Goal: Task Accomplishment & Management: Manage account settings

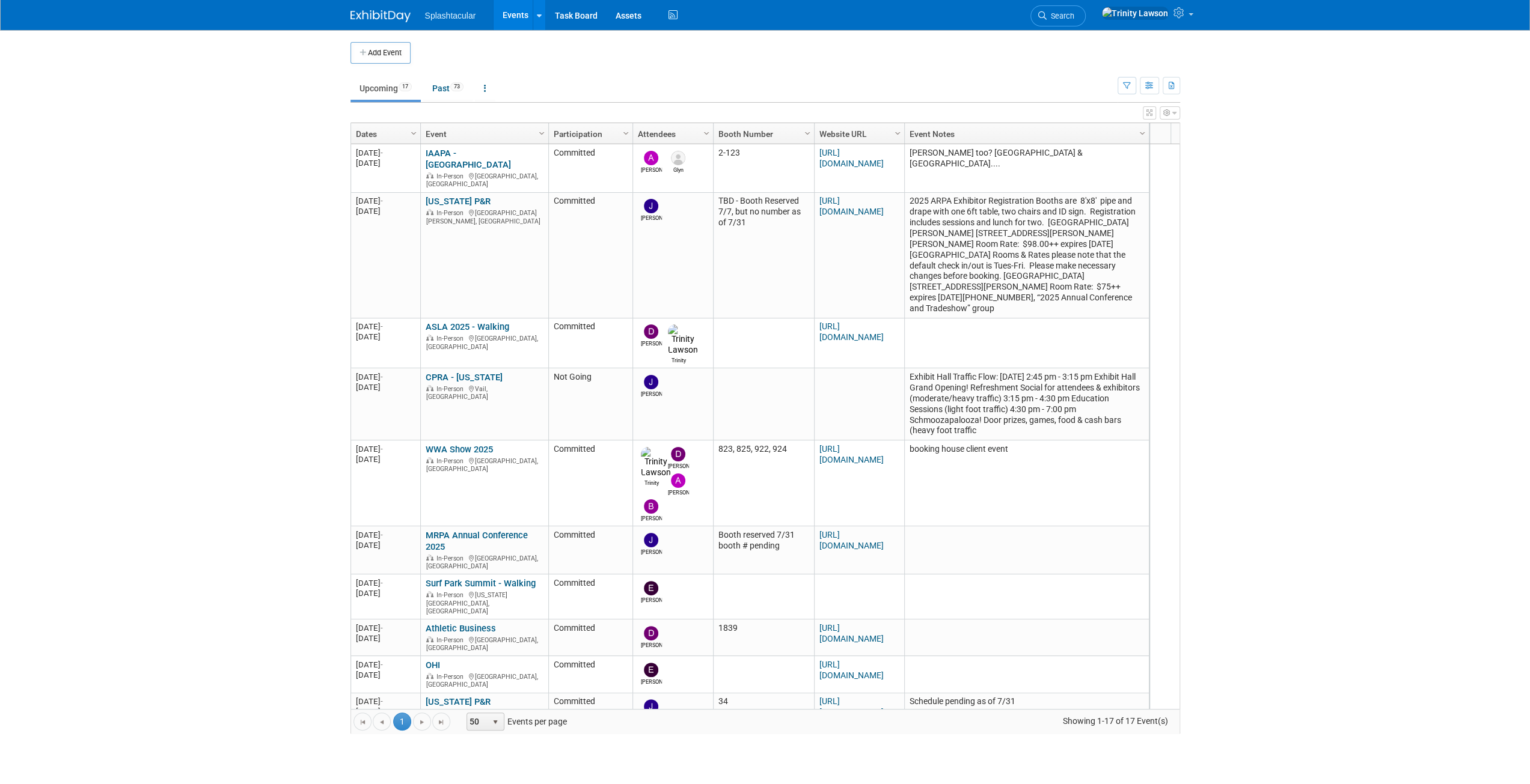
scroll to position [398, 0]
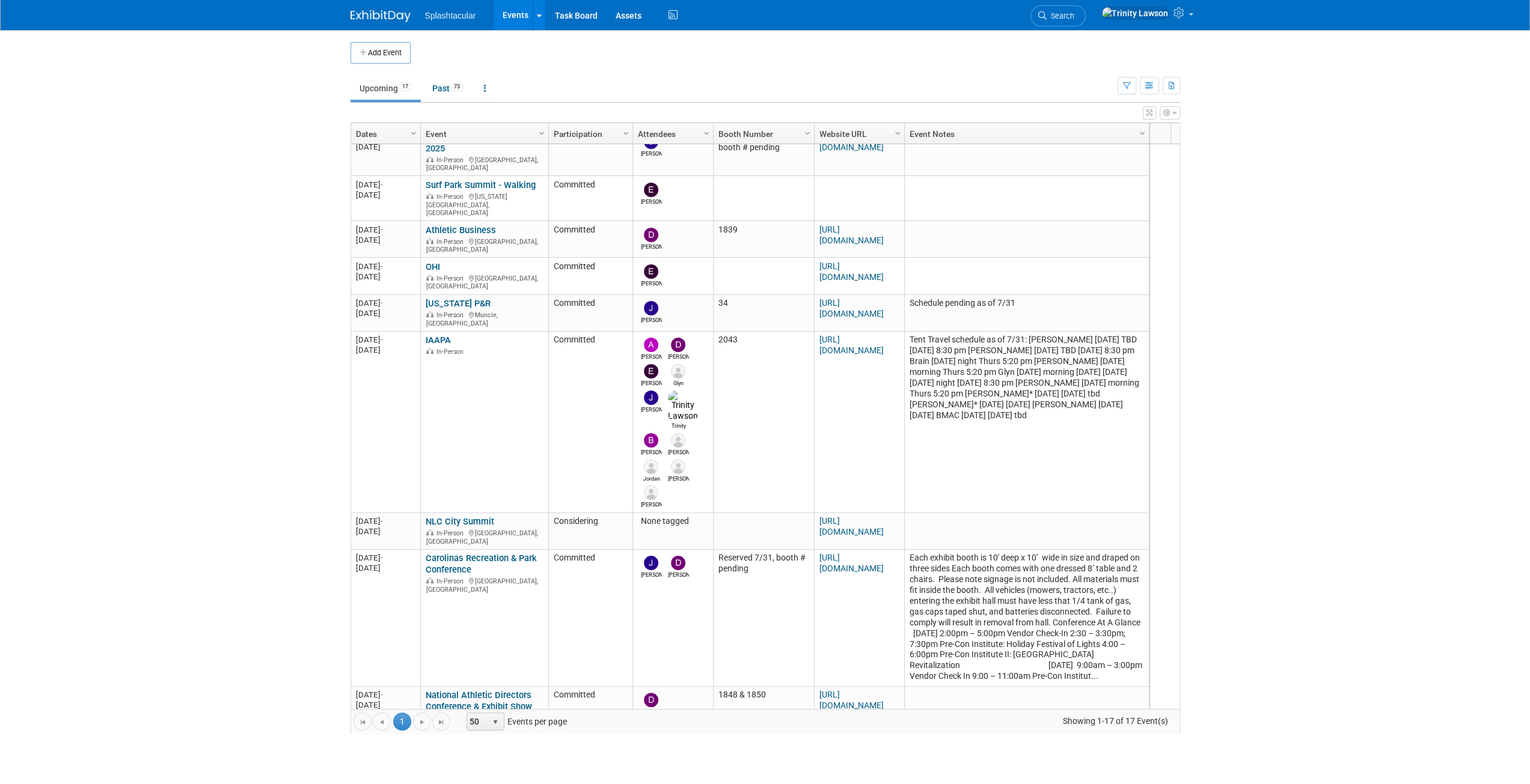
drag, startPoint x: 0, startPoint y: 0, endPoint x: 156, endPoint y: 360, distance: 392.3
click at [156, 360] on body "Splashtacular Events Add Event Bulk Upload Events Shareable Event Boards Recent…" at bounding box center [765, 392] width 1530 height 784
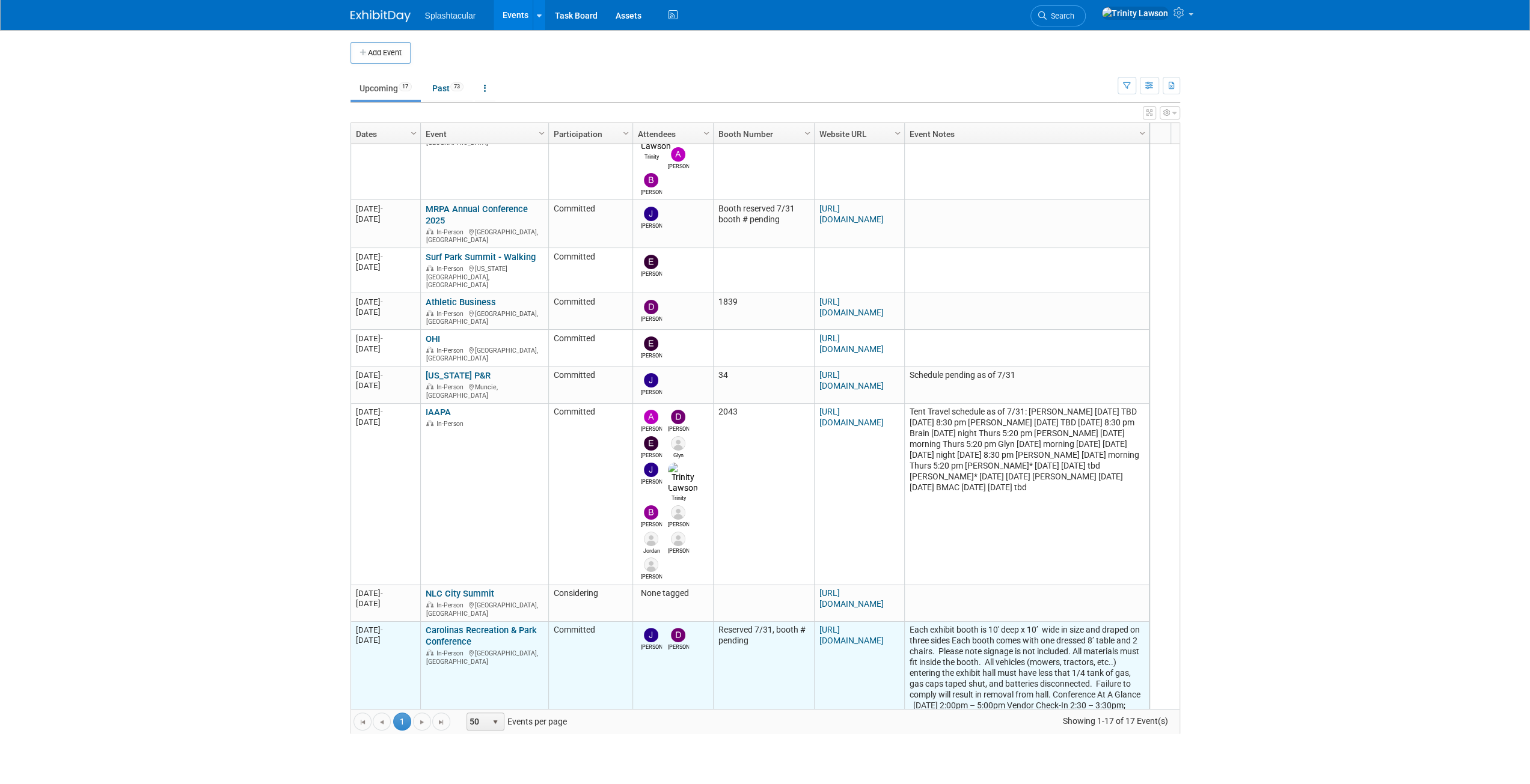
scroll to position [254, 0]
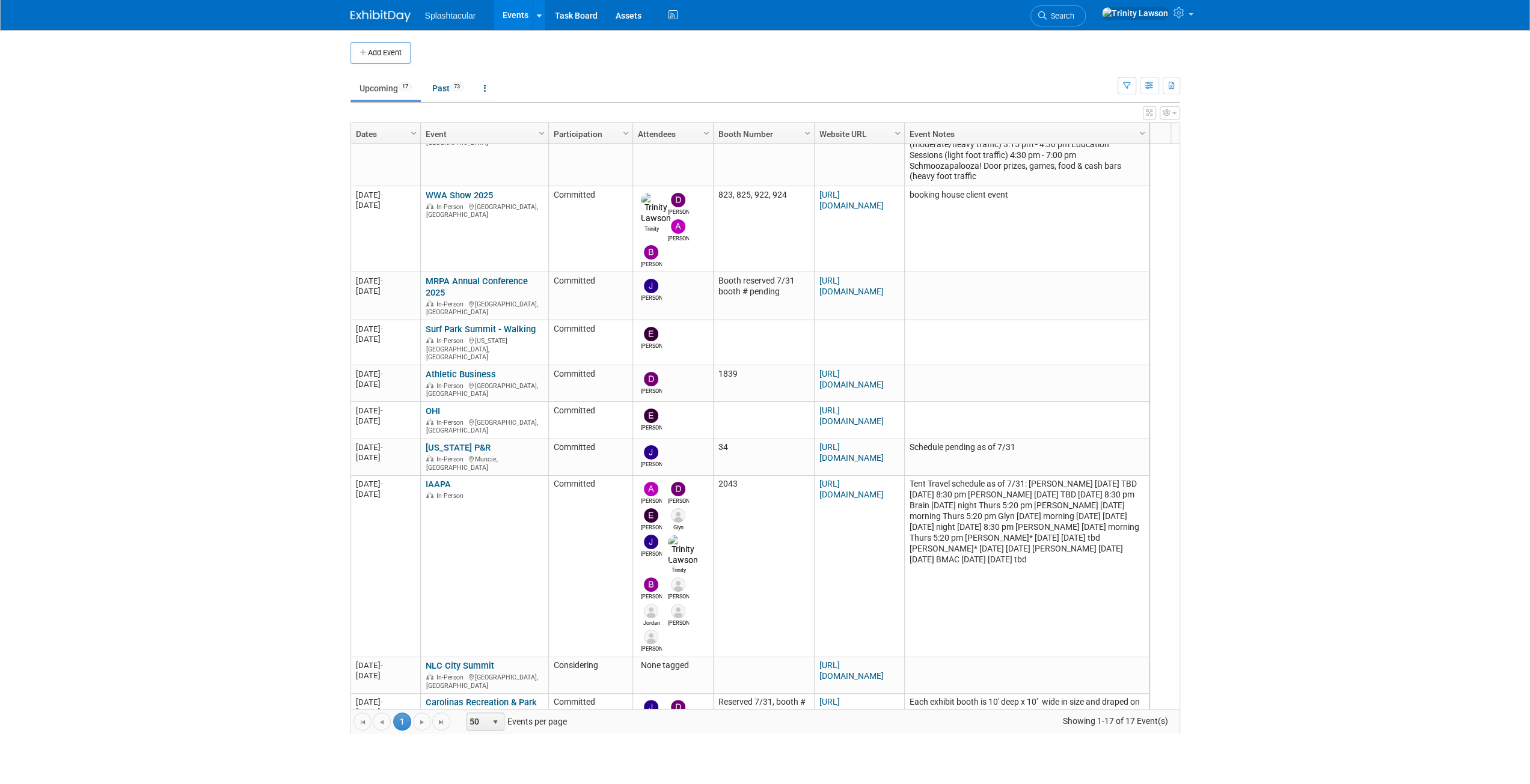
drag, startPoint x: 865, startPoint y: -37, endPoint x: 855, endPoint y: -52, distance: 18.0
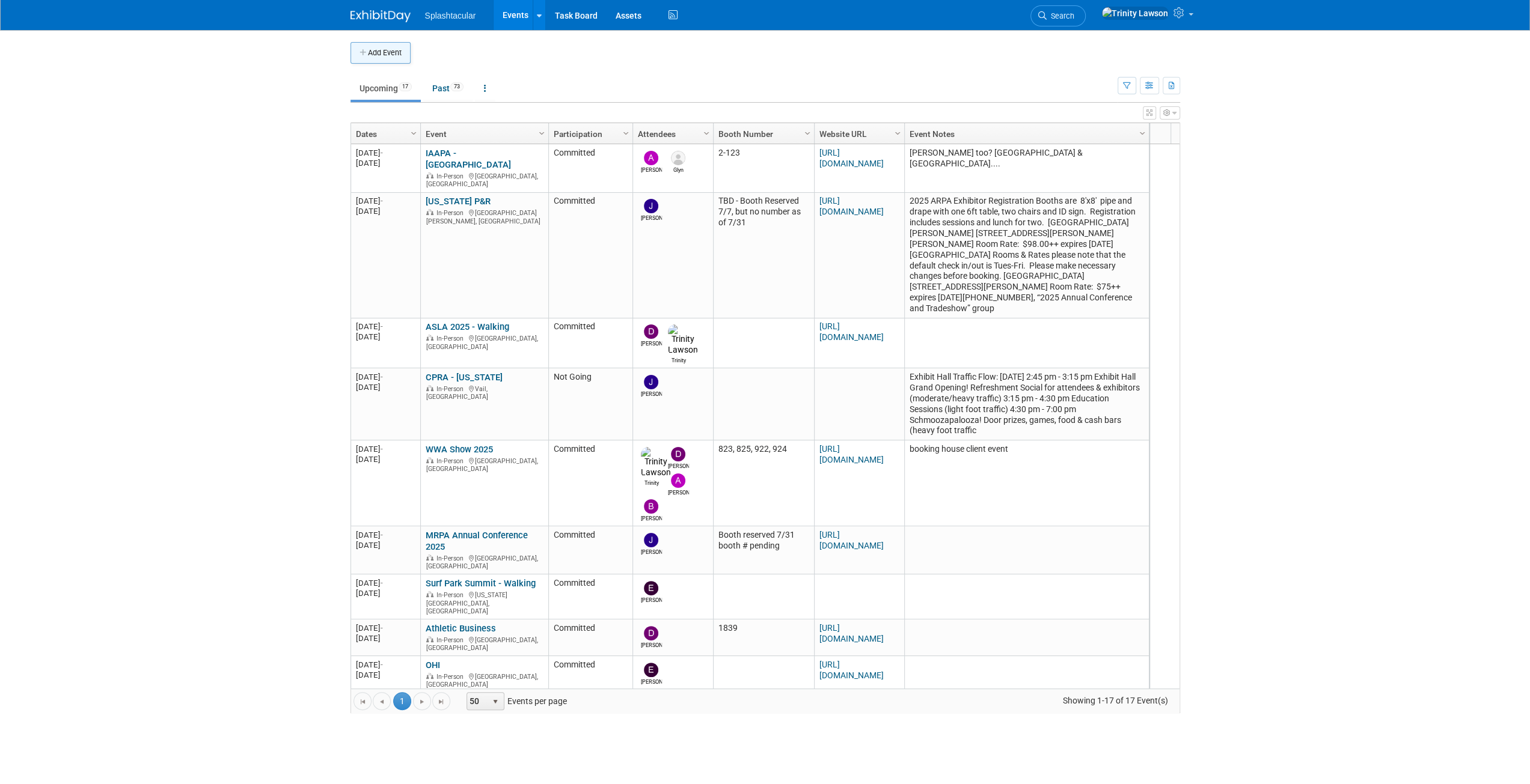
click at [395, 54] on button "Add Event" at bounding box center [380, 53] width 60 height 22
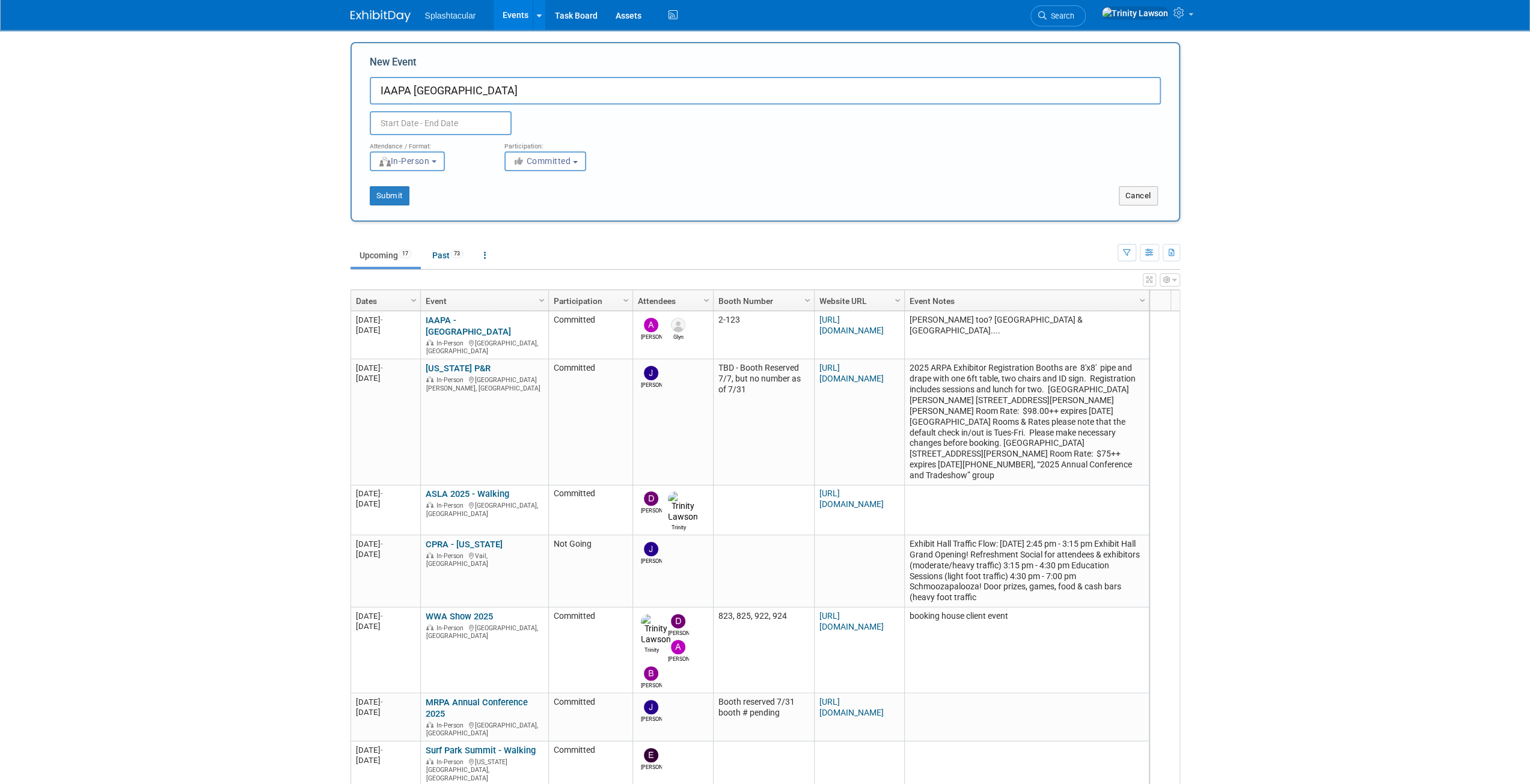
type input "IAAPA Middle East"
click at [464, 110] on div "Duplicate Event Warning" at bounding box center [765, 120] width 810 height 31
click at [464, 121] on input "text" at bounding box center [441, 123] width 142 height 24
click at [540, 144] on span at bounding box center [542, 150] width 22 height 20
select select "9"
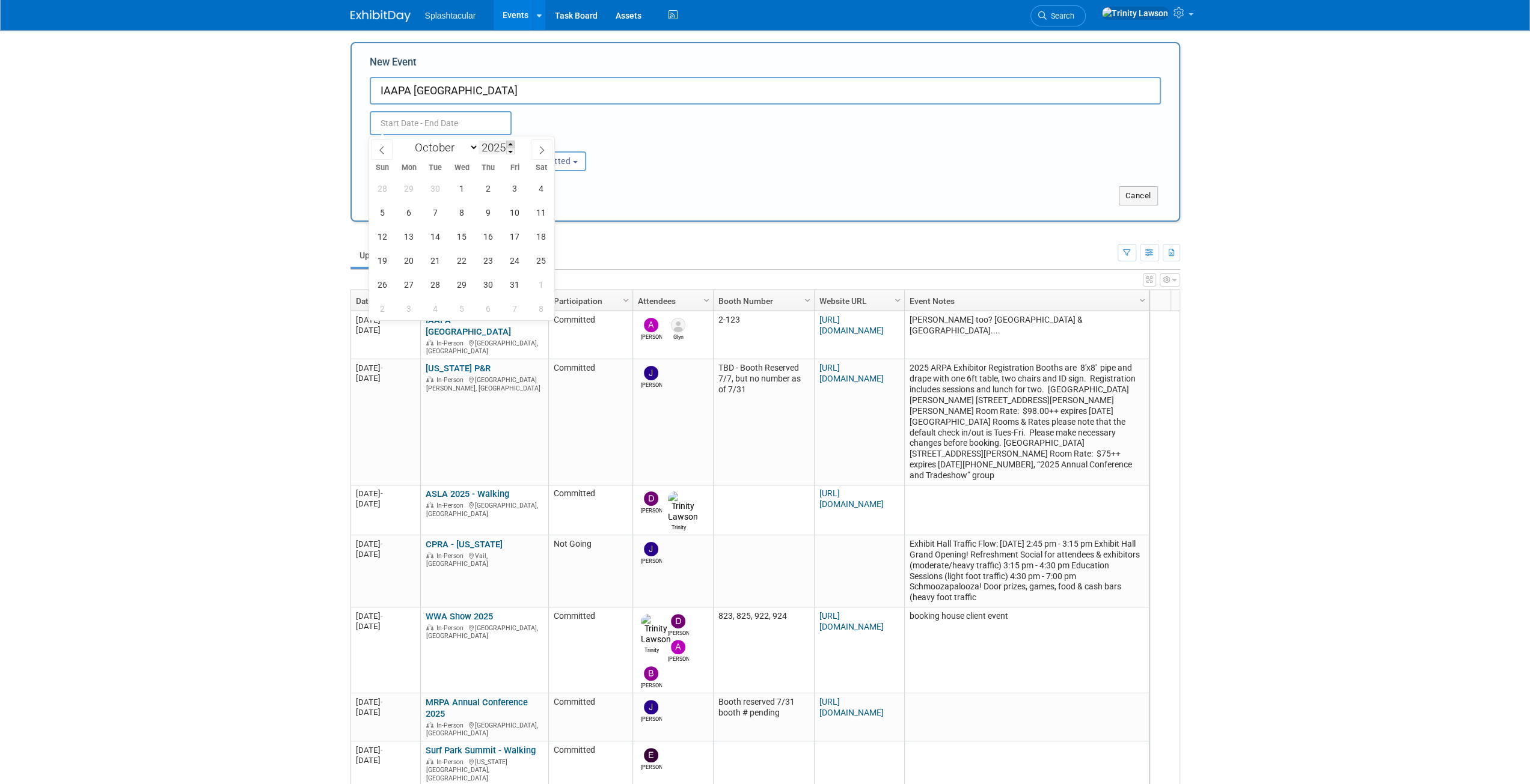
click at [512, 142] on span at bounding box center [510, 144] width 8 height 7
type input "2026"
click at [442, 146] on select "January February March April May June July August September October November De…" at bounding box center [444, 148] width 69 height 15
select select "2"
click at [410, 140] on select "January February March April May June July August September October November De…" at bounding box center [444, 148] width 69 height 15
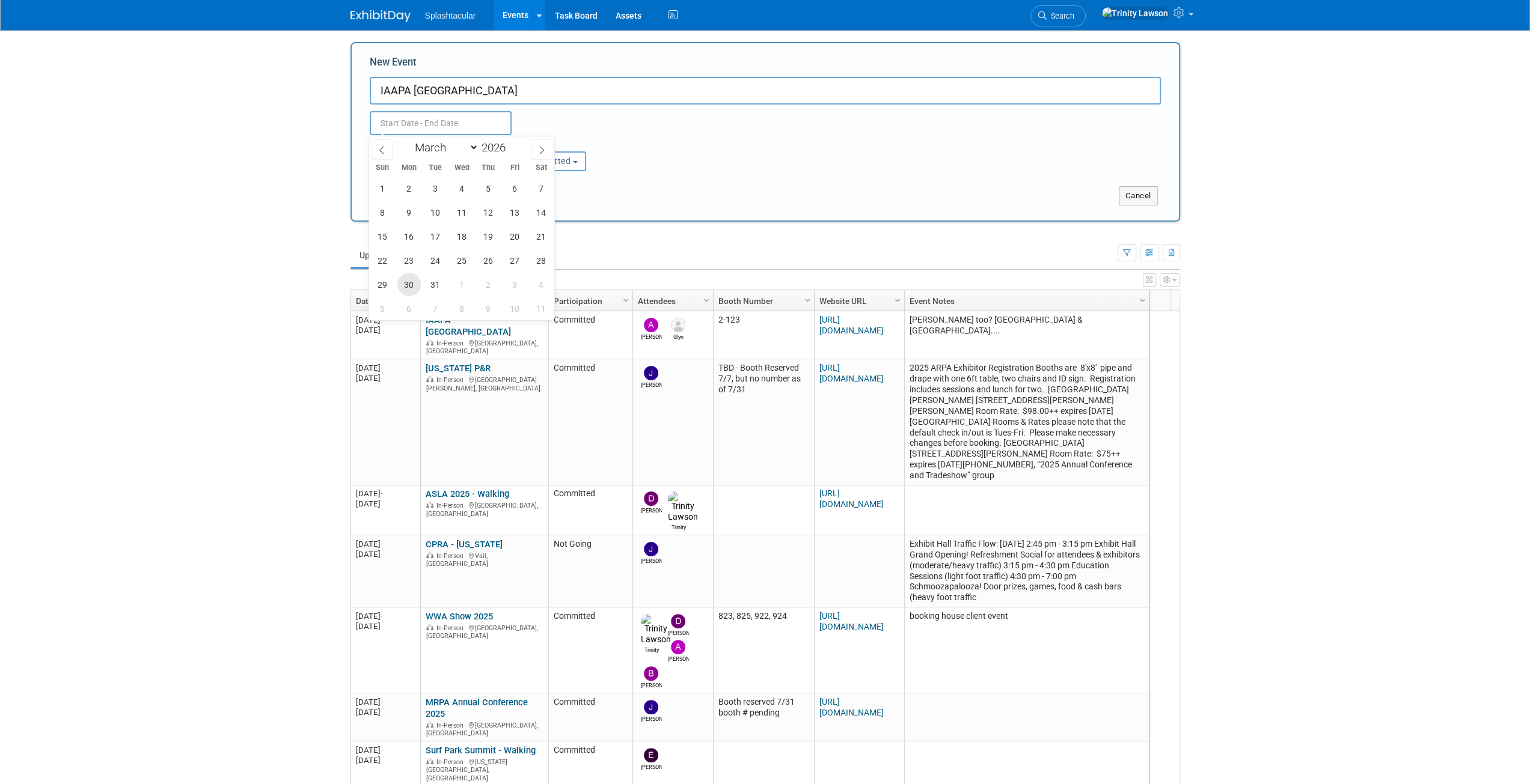
click at [418, 289] on span "30" at bounding box center [409, 285] width 23 height 23
click at [490, 283] on span "2" at bounding box center [489, 285] width 23 height 23
type input "Mar 30, 2026 to Apr 2, 2026"
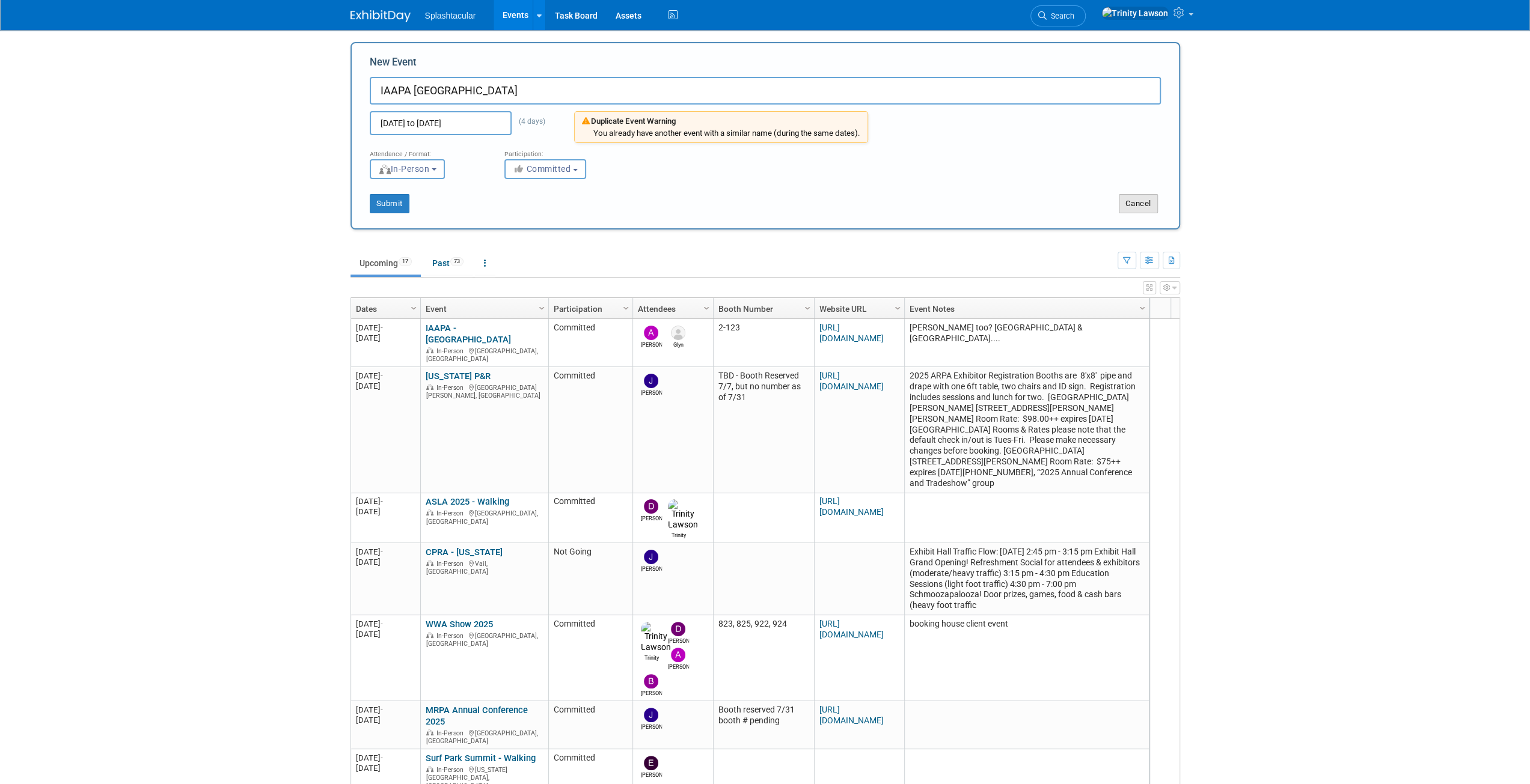
click at [1144, 202] on button "Cancel" at bounding box center [1138, 204] width 39 height 19
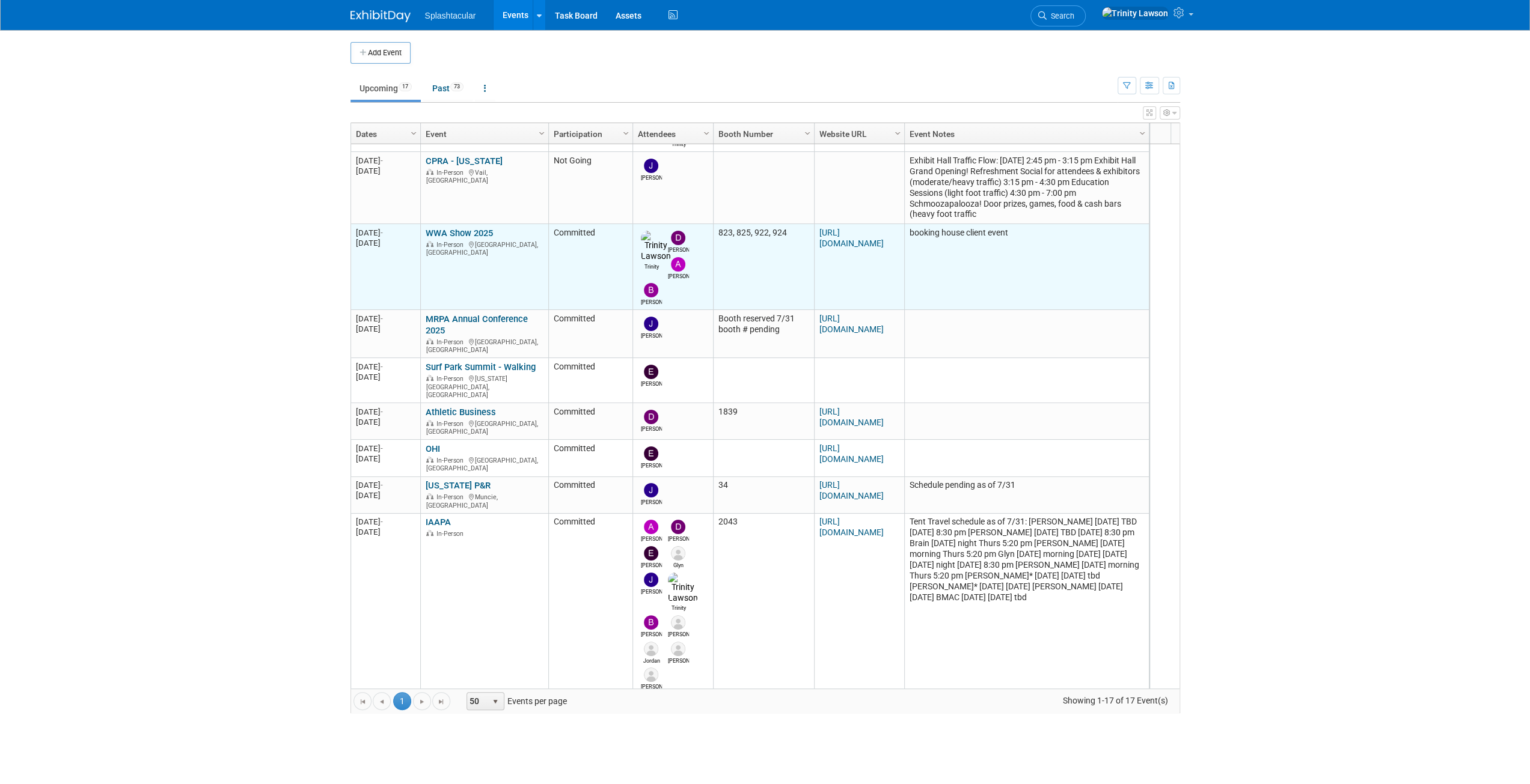
scroll to position [419, 0]
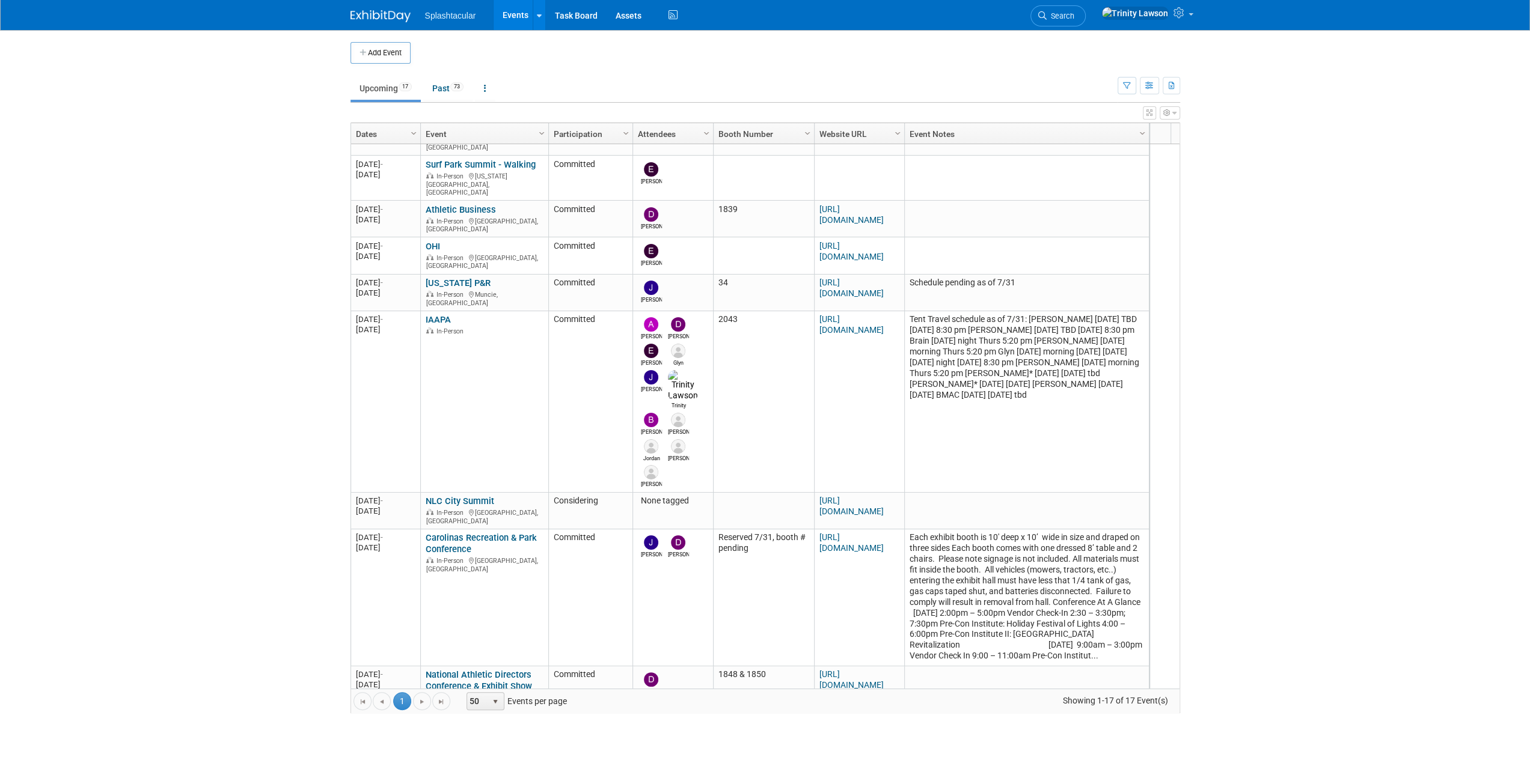
click at [487, 758] on link "IAAPA [GEOGRAPHIC_DATA]" at bounding box center [483, 764] width 113 height 11
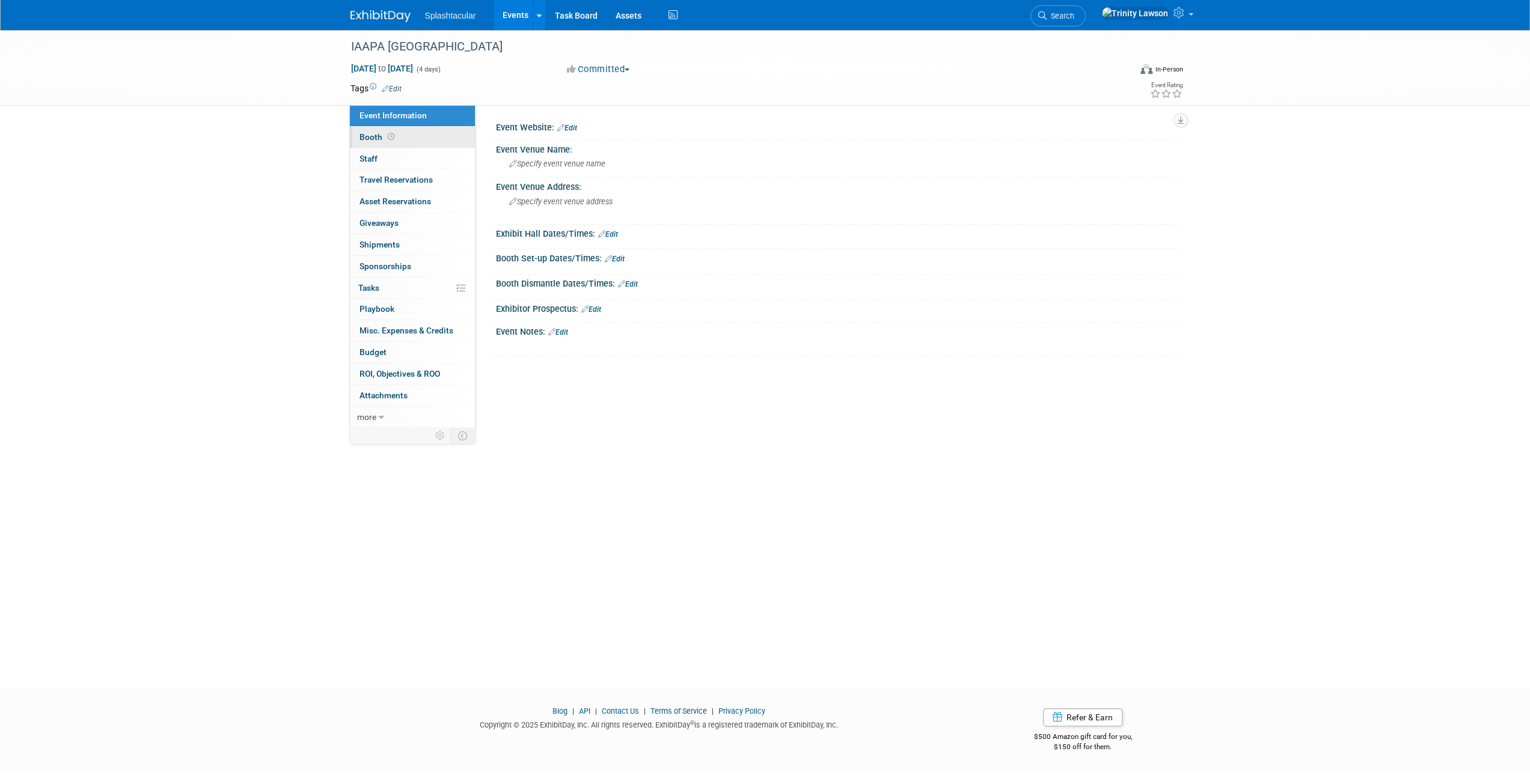
click at [434, 140] on link "Booth" at bounding box center [413, 137] width 125 height 21
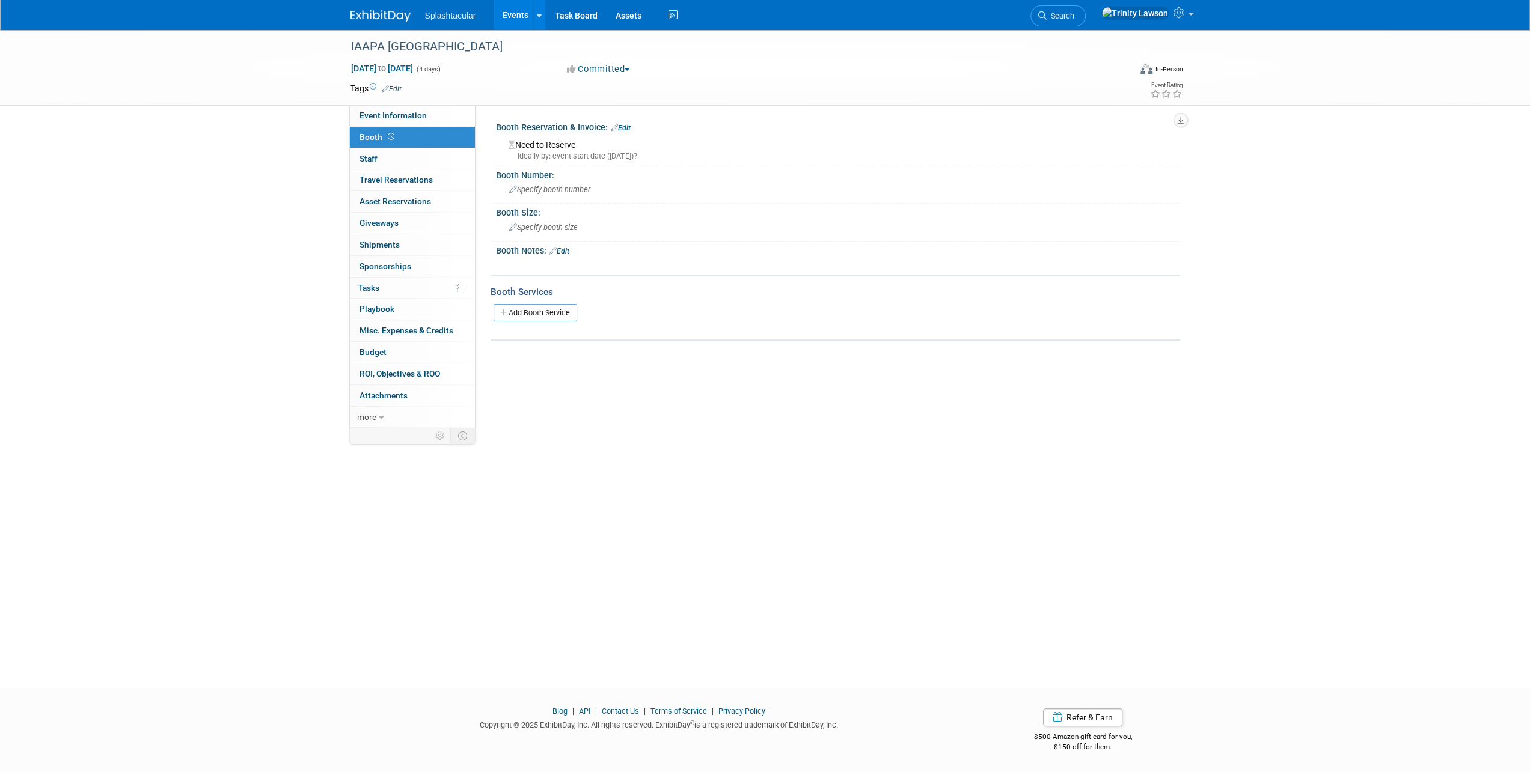
drag, startPoint x: 624, startPoint y: 119, endPoint x: 626, endPoint y: 125, distance: 6.3
click at [626, 121] on div "Booth Reservation & Invoice: Edit" at bounding box center [838, 126] width 684 height 16
click at [626, 125] on link "Edit" at bounding box center [620, 128] width 20 height 8
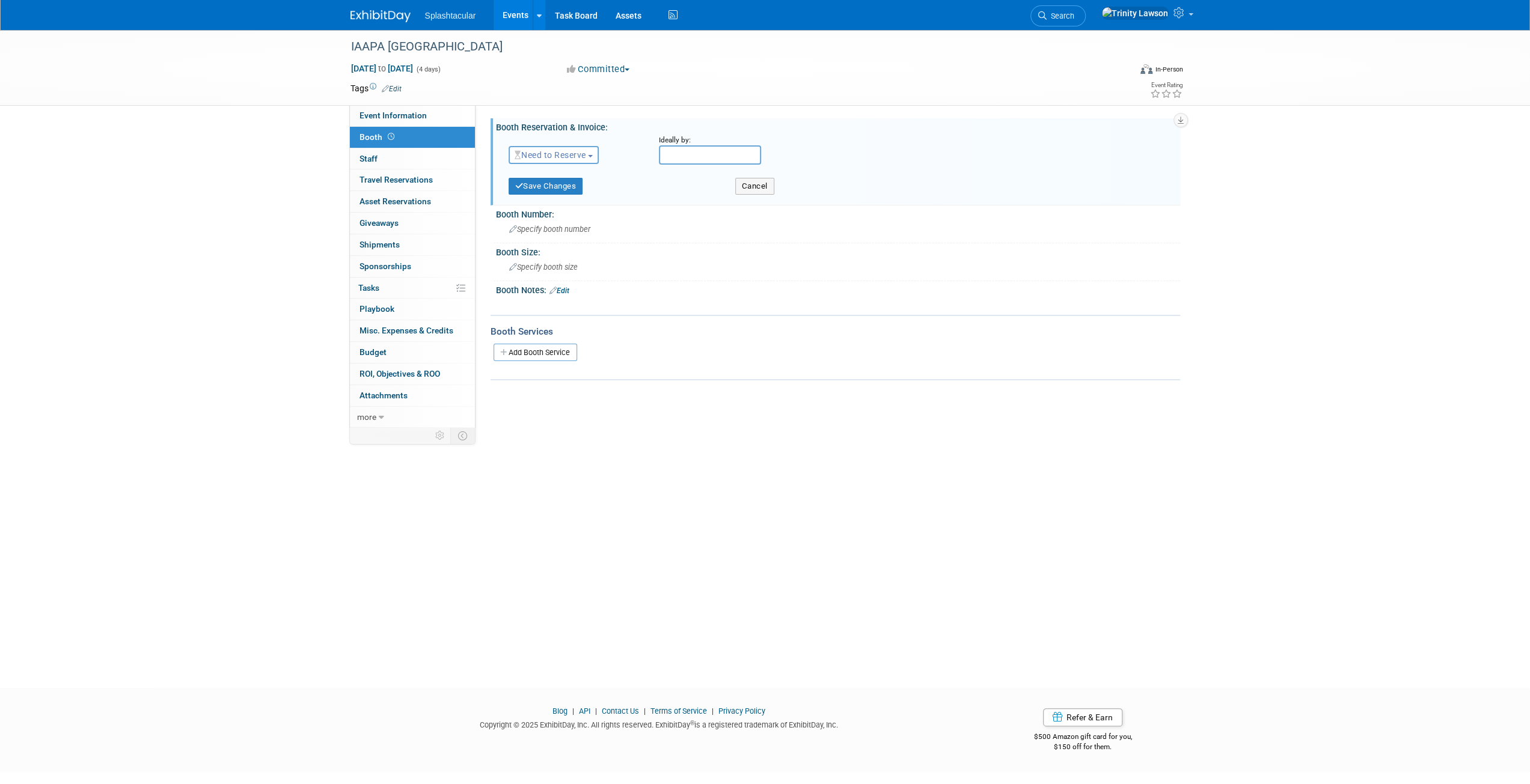
click at [570, 158] on span "Need to Reserve" at bounding box center [550, 155] width 72 height 10
click at [564, 189] on link "Reserved" at bounding box center [573, 192] width 129 height 17
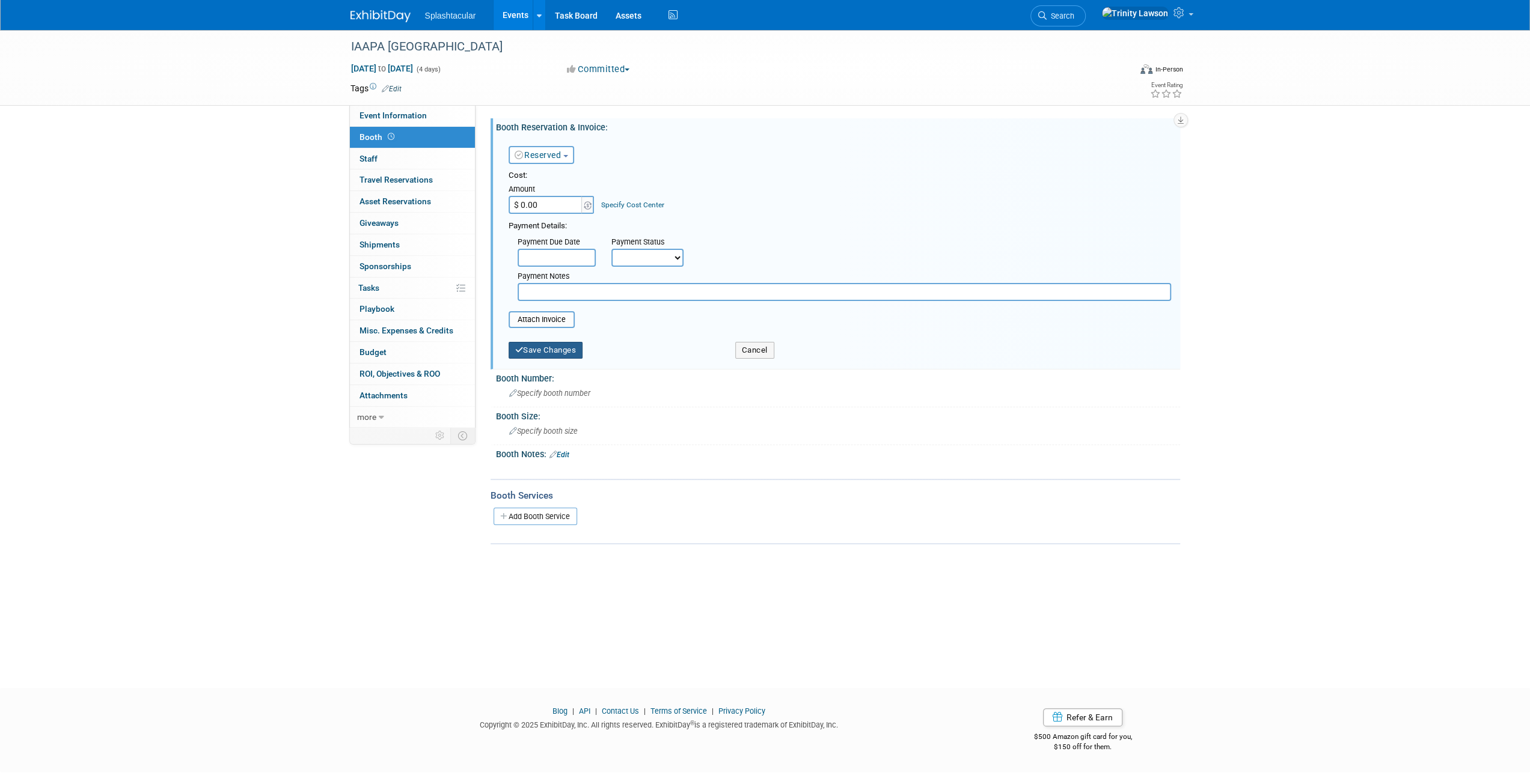
click at [550, 356] on button "Save Changes" at bounding box center [545, 350] width 74 height 17
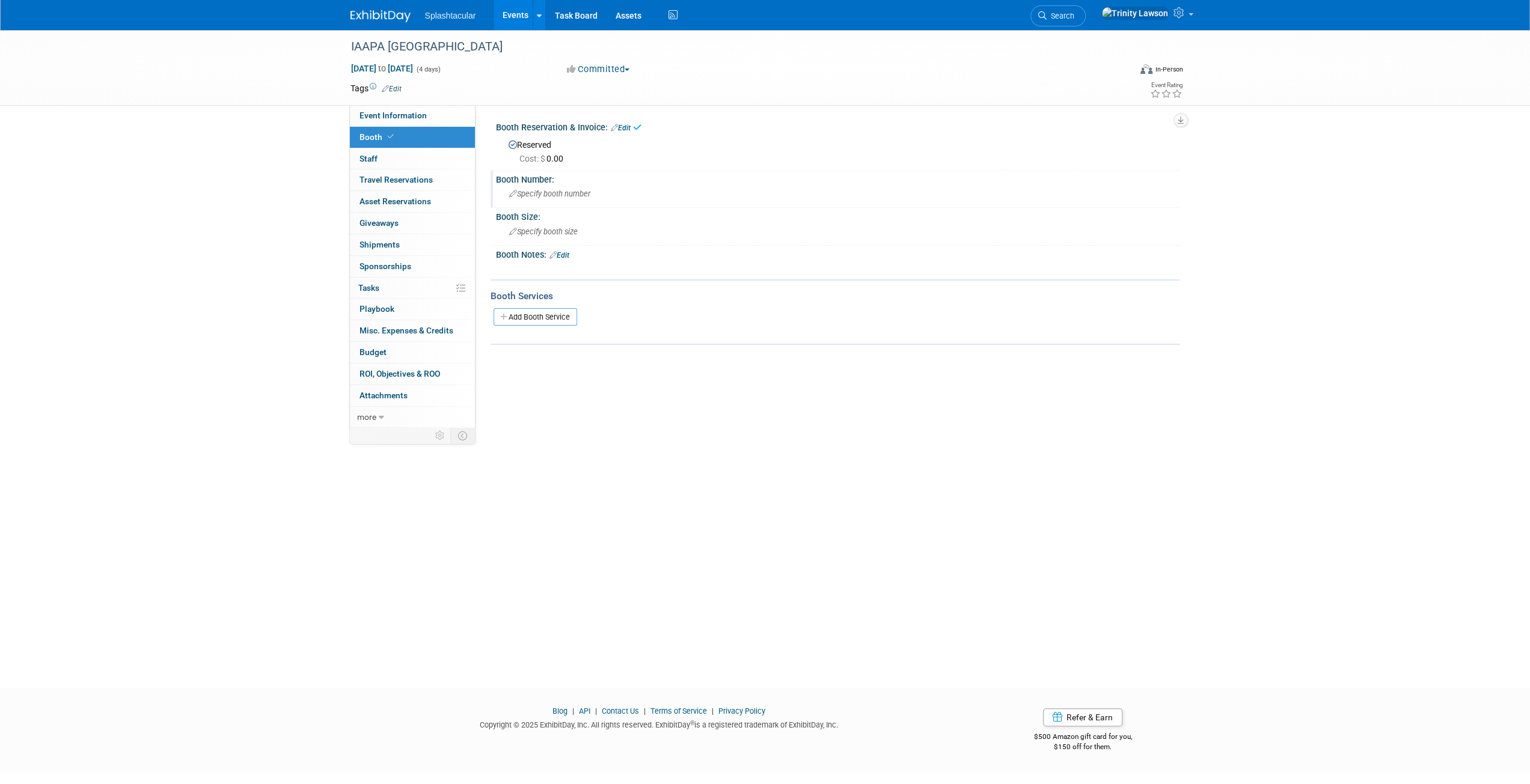
click at [576, 206] on div "Booth Number: Specify booth number" at bounding box center [836, 190] width 690 height 38
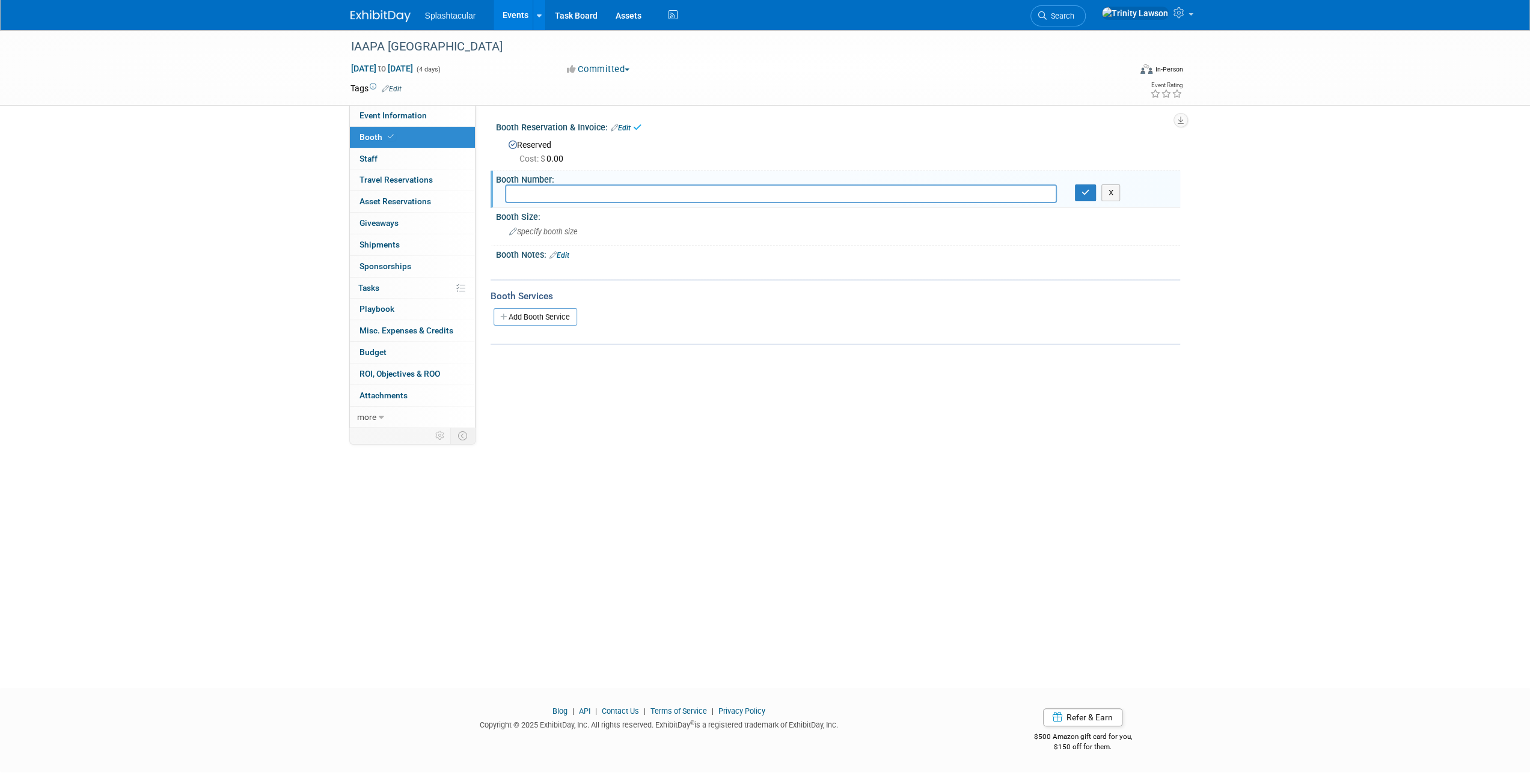
click at [583, 197] on input "text" at bounding box center [781, 193] width 552 height 18
type input "101"
click at [1090, 194] on button "button" at bounding box center [1086, 193] width 22 height 17
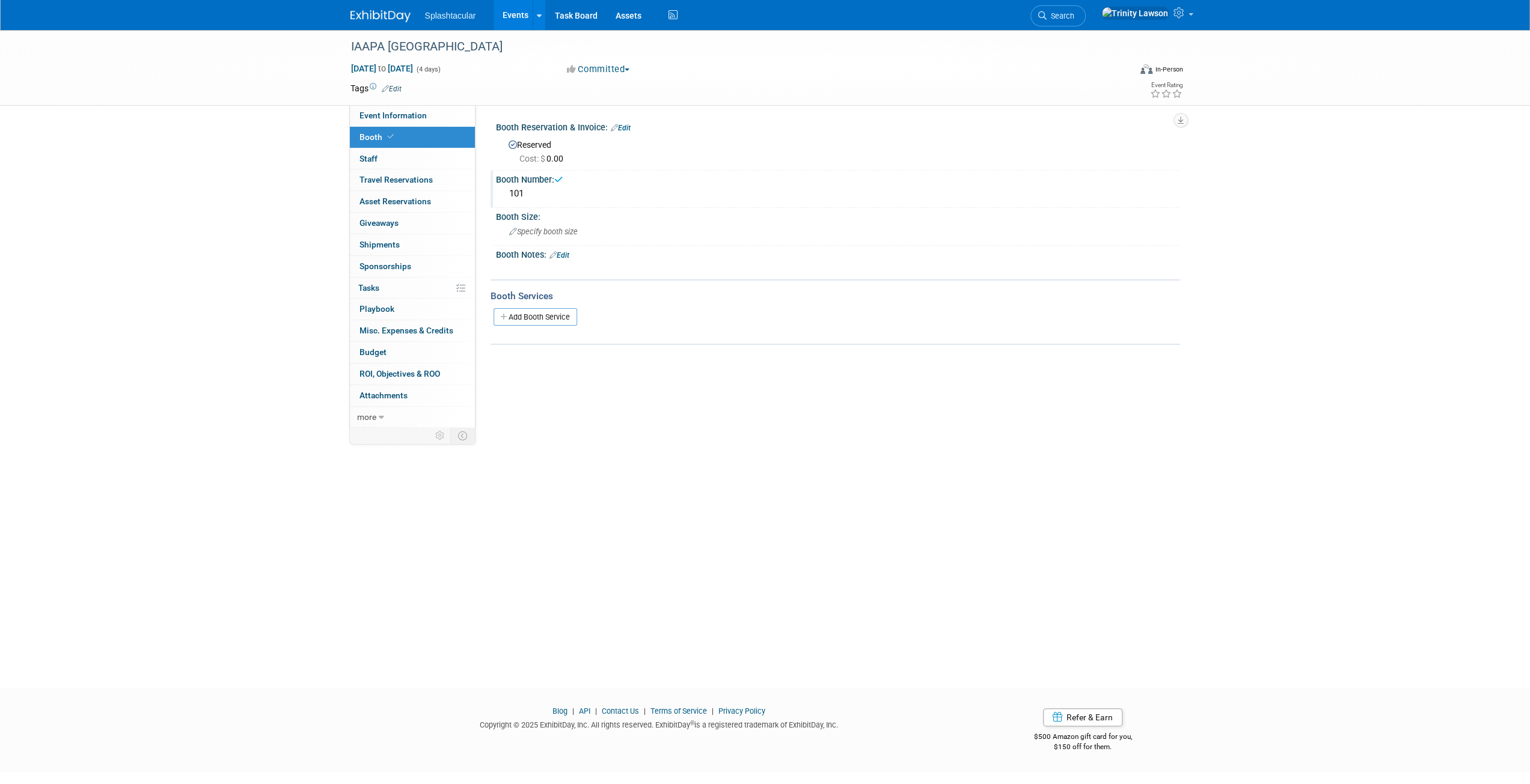
click at [577, 168] on div "Booth Reservation & Invoice: Edit Reserved Cost: $ 0.00" at bounding box center [836, 144] width 690 height 52
click at [560, 157] on span "Cost: $ 0.00" at bounding box center [543, 159] width 48 height 10
click at [630, 124] on link "Edit" at bounding box center [620, 128] width 20 height 8
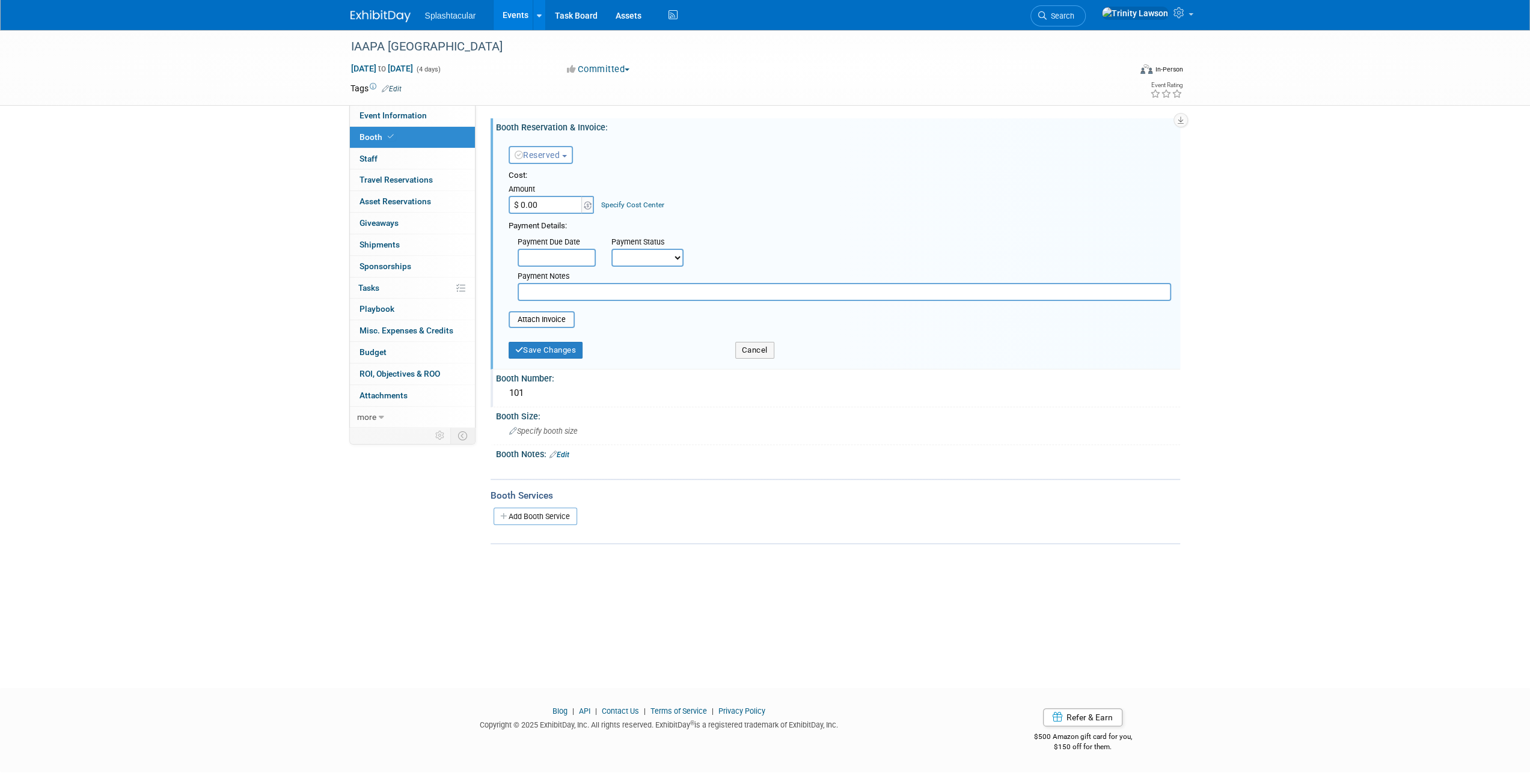
paste input "9,177"
type input "$ 9,177.00"
click at [572, 348] on button "Save Changes" at bounding box center [545, 350] width 74 height 17
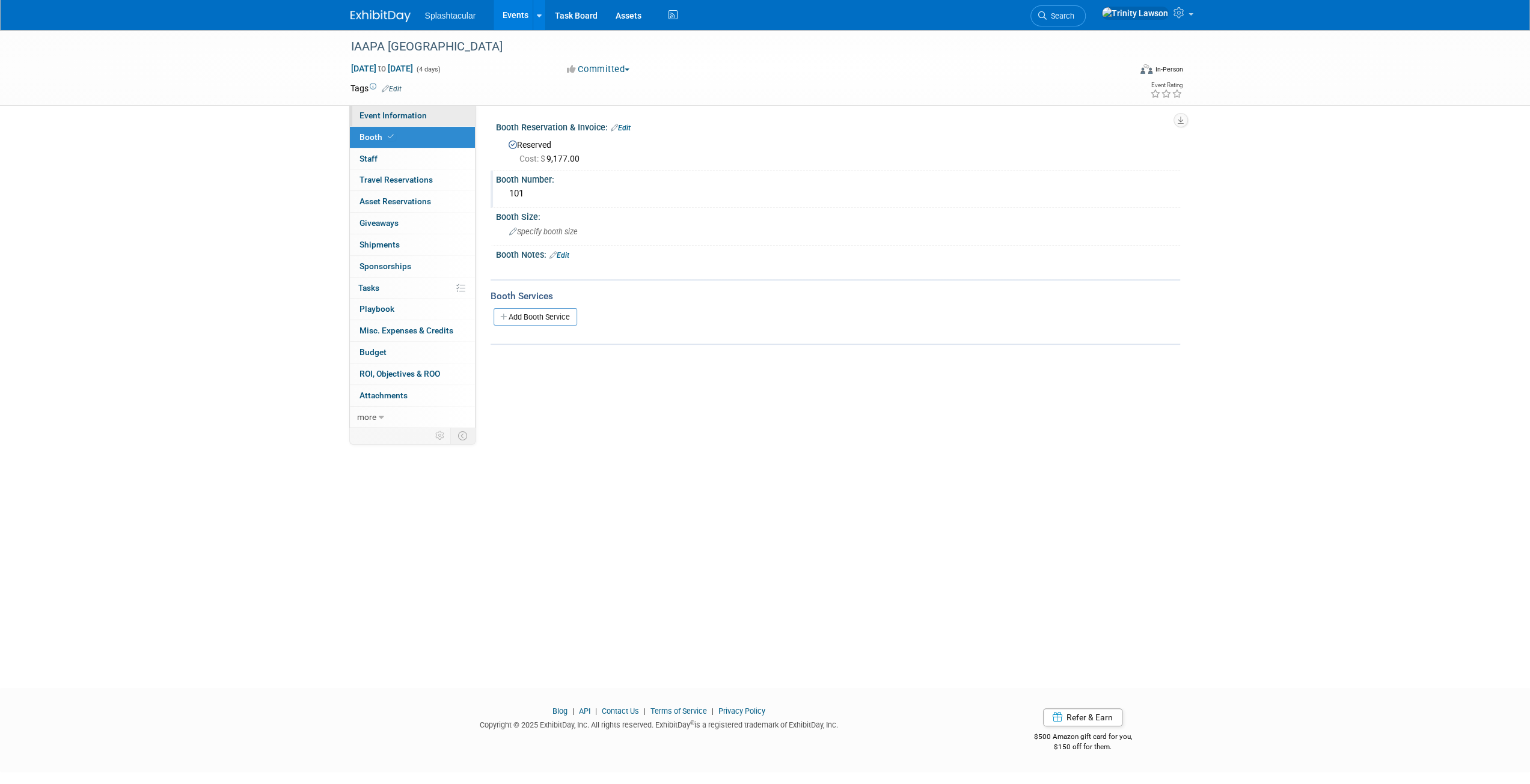
click at [440, 119] on link "Event Information" at bounding box center [413, 115] width 125 height 21
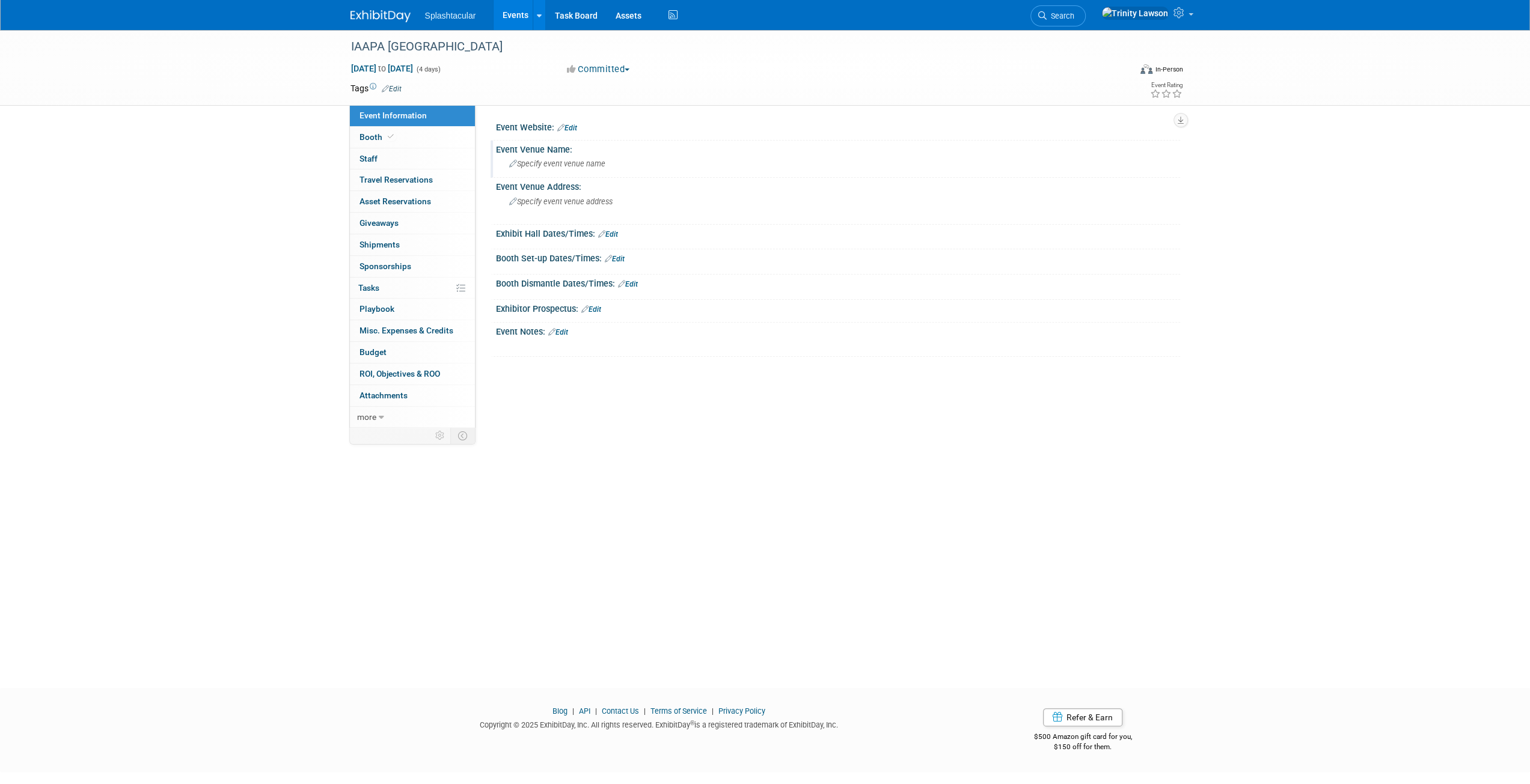
click at [585, 167] on span "Specify event venue name" at bounding box center [557, 163] width 96 height 9
click at [596, 202] on span "Specify event venue address" at bounding box center [561, 201] width 104 height 9
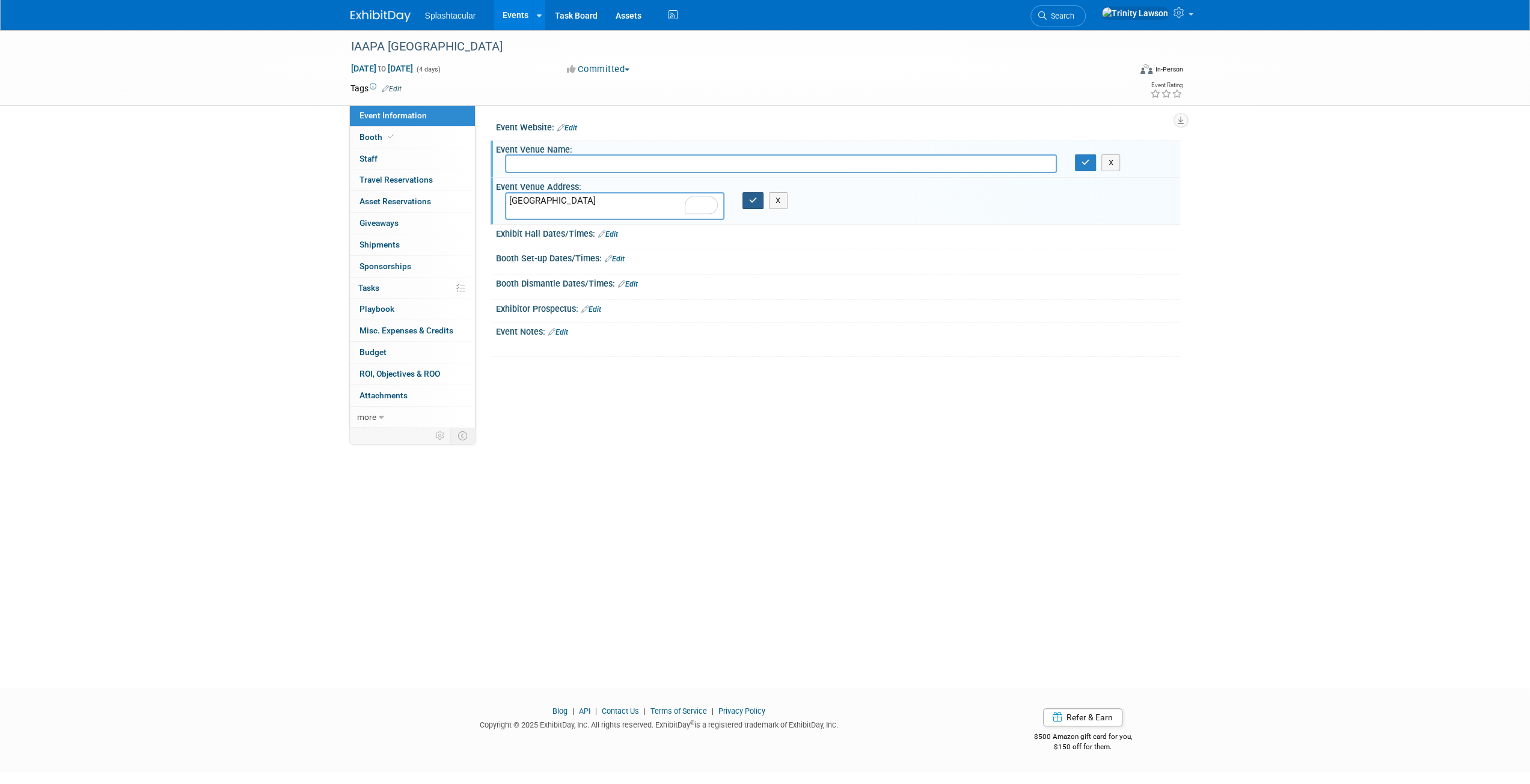
type textarea "Abu Dhabi"
click at [751, 200] on icon "button" at bounding box center [753, 200] width 8 height 7
click at [1108, 158] on button "X" at bounding box center [1110, 163] width 18 height 17
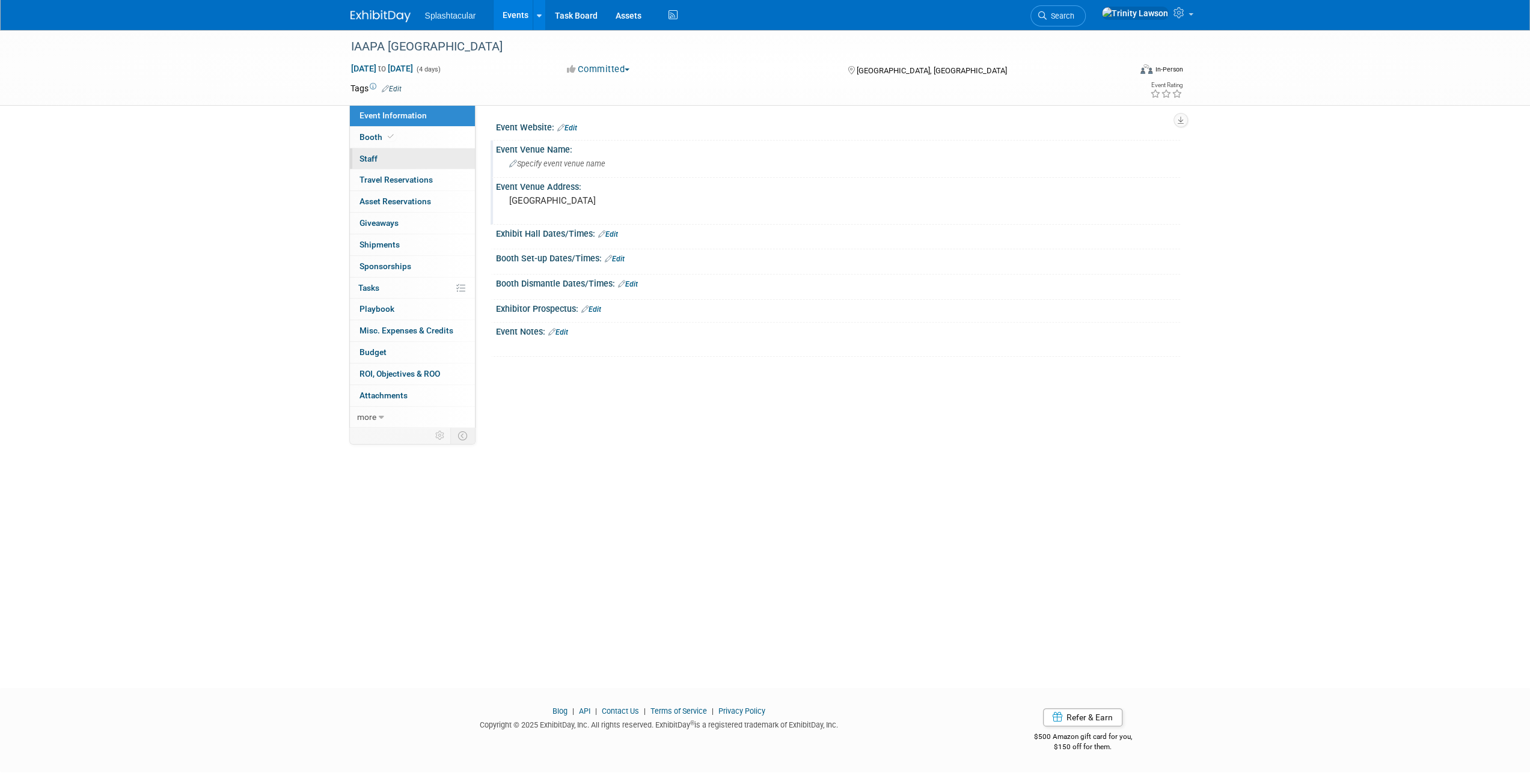
click at [442, 161] on link "0 Staff 0" at bounding box center [413, 159] width 125 height 21
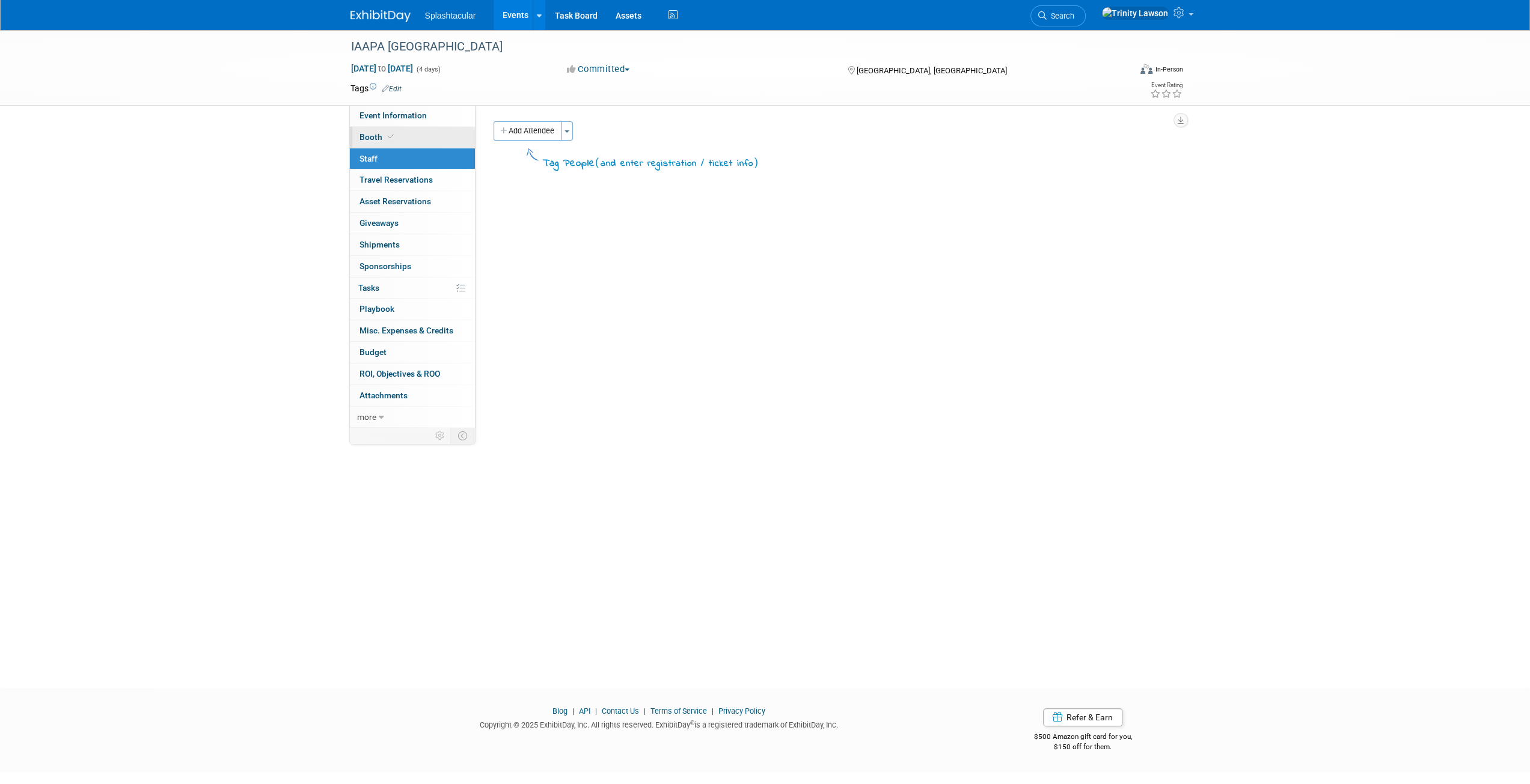
click at [414, 138] on link "Booth" at bounding box center [413, 137] width 125 height 21
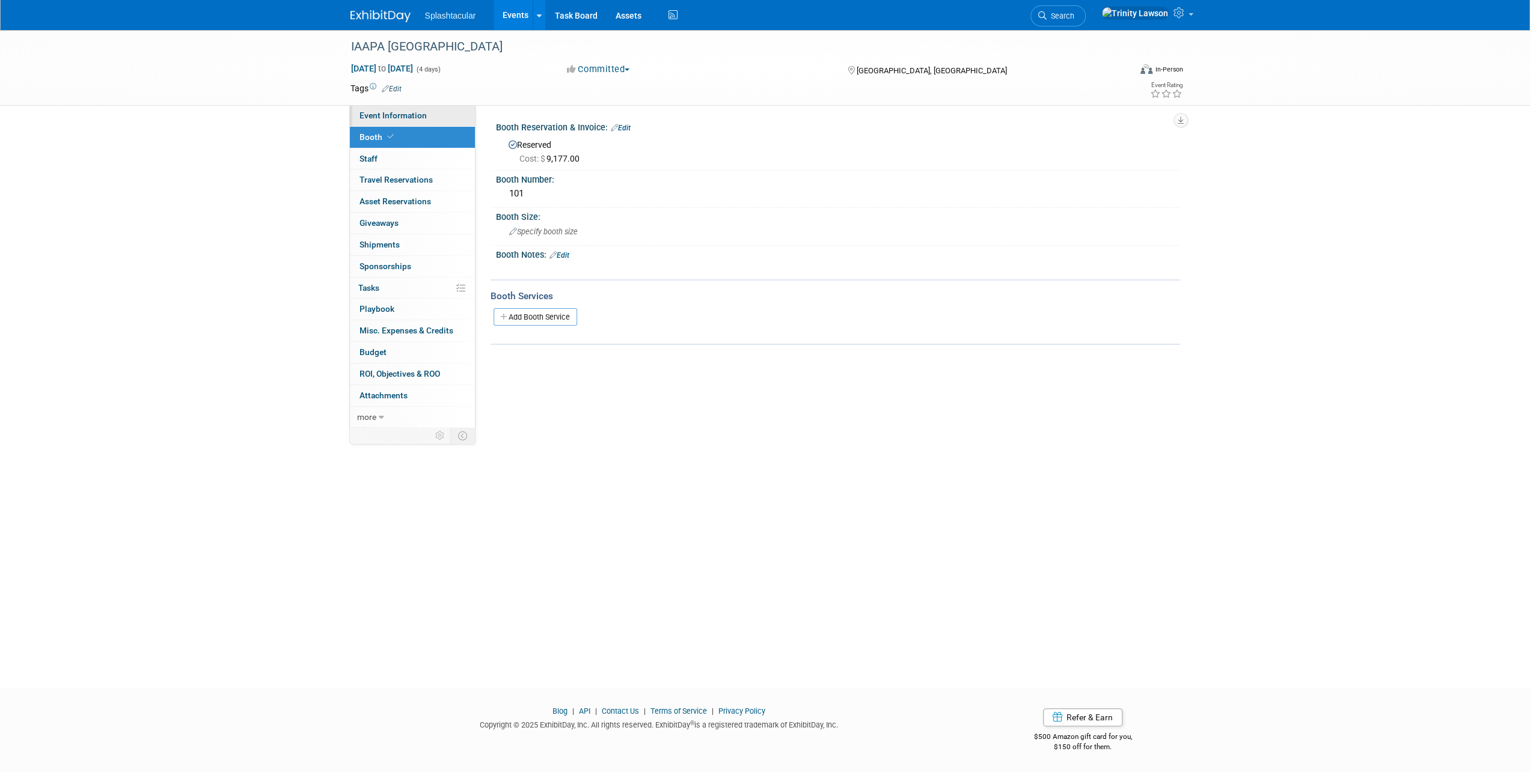
click at [425, 114] on link "Event Information" at bounding box center [413, 115] width 125 height 21
